Goal: Task Accomplishment & Management: Complete application form

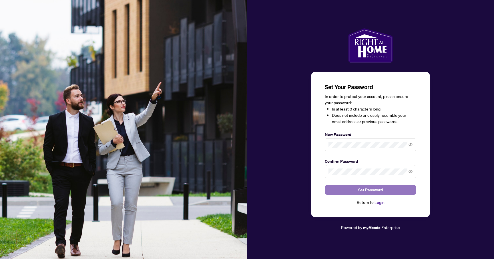
click at [378, 189] on span "Set Password" at bounding box center [370, 190] width 25 height 9
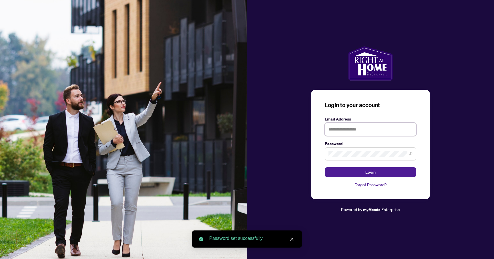
click at [352, 128] on input "text" at bounding box center [370, 129] width 91 height 13
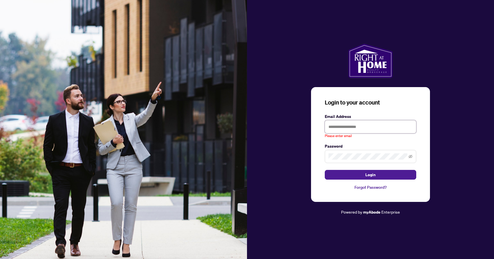
paste input "**********"
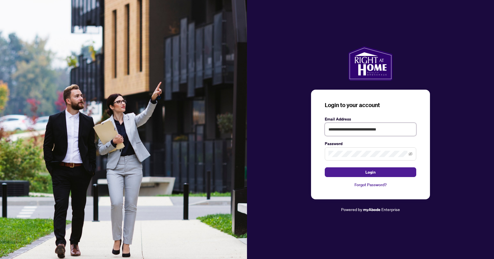
type input "**********"
click at [325, 168] on button "Login" at bounding box center [370, 173] width 91 height 10
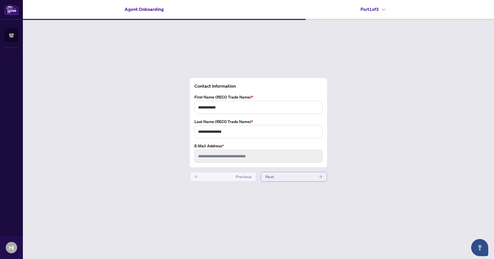
click at [291, 176] on button "Next" at bounding box center [294, 177] width 66 height 10
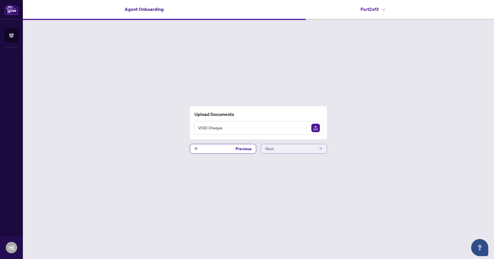
click at [291, 148] on button "Next" at bounding box center [294, 149] width 66 height 10
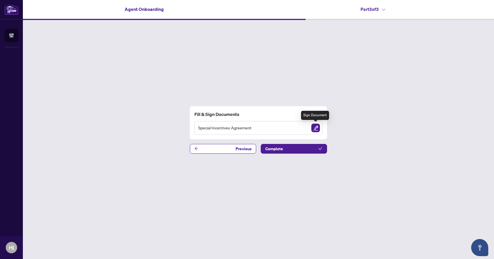
click at [314, 128] on img "Sign Document" at bounding box center [315, 128] width 9 height 9
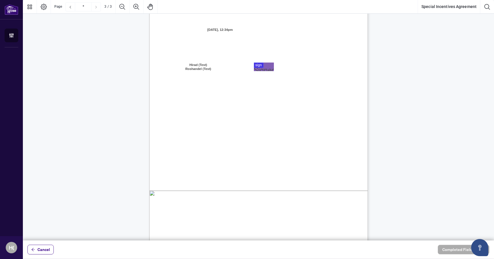
scroll to position [648, 0]
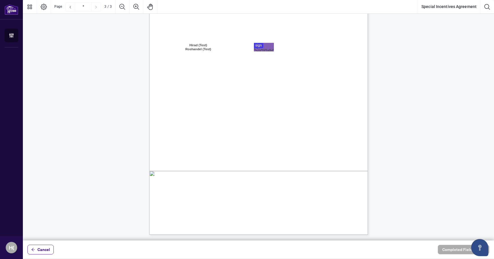
click at [264, 42] on div "Right at Home Realty, Brokerage 895 Don Mills Rd., North York ON, M3C 1W3, Cana…" at bounding box center [285, 129] width 273 height 354
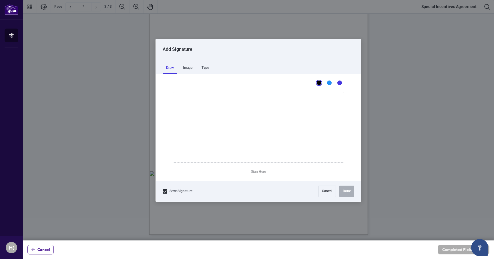
click at [261, 47] on div at bounding box center [258, 120] width 471 height 241
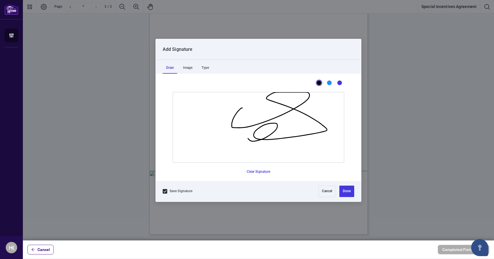
drag, startPoint x: 242, startPoint y: 108, endPoint x: 299, endPoint y: 140, distance: 65.4
click at [299, 135] on icon "Drawing canvas" at bounding box center [258, 127] width 171 height 70
click at [349, 191] on button "Done" at bounding box center [346, 191] width 15 height 11
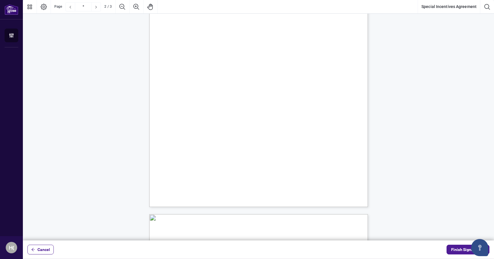
scroll to position [0, 0]
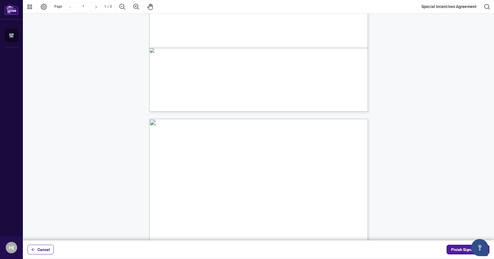
type input "*"
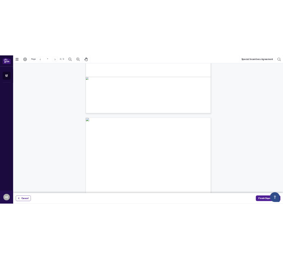
scroll to position [217, 0]
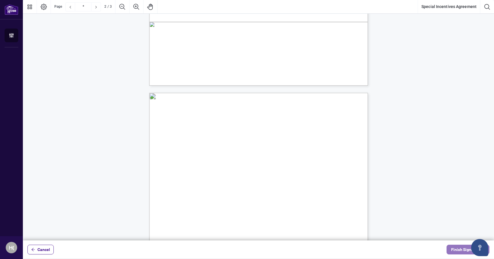
click at [451, 248] on button "Finish Signing" at bounding box center [468, 250] width 43 height 10
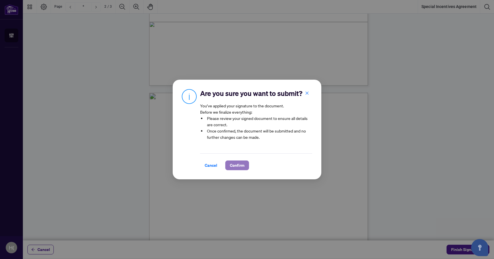
click at [243, 166] on span "Confirm" at bounding box center [237, 165] width 15 height 9
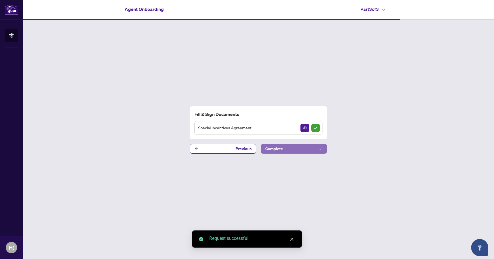
click at [288, 148] on button "Complete" at bounding box center [294, 149] width 66 height 10
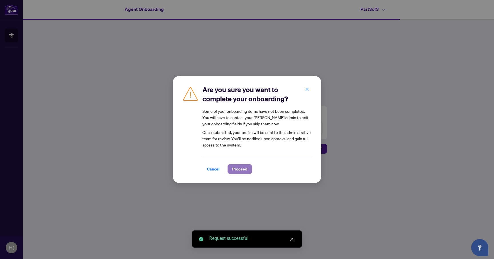
click at [240, 170] on span "Proceed" at bounding box center [239, 169] width 15 height 9
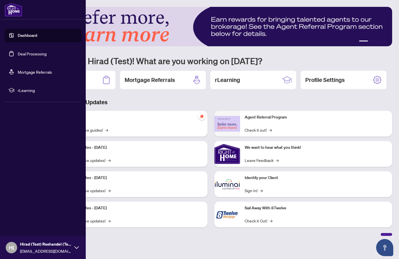
click at [34, 56] on link "Deal Processing" at bounding box center [32, 53] width 29 height 5
